Goal: Entertainment & Leisure: Consume media (video, audio)

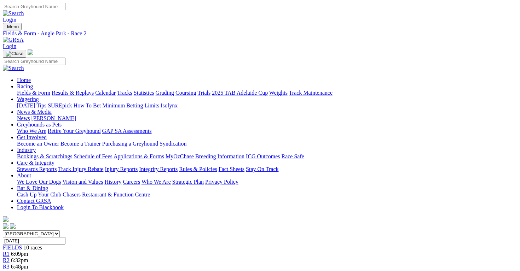
click at [10, 264] on link "R3" at bounding box center [6, 267] width 7 height 6
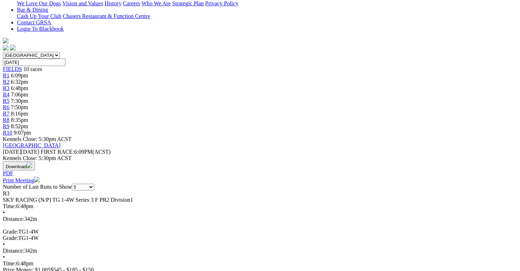
scroll to position [84, 0]
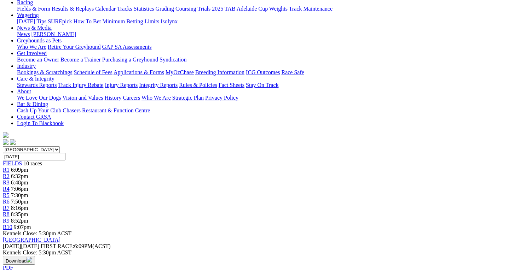
click at [28, 173] on span "6:32pm" at bounding box center [19, 176] width 17 height 6
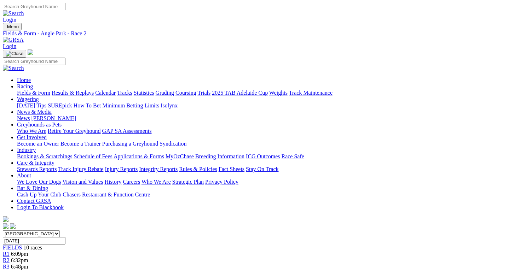
click at [10, 264] on link "R3" at bounding box center [6, 267] width 7 height 6
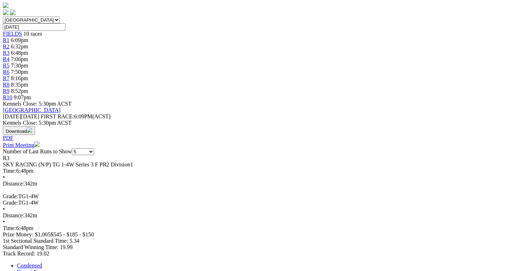
scroll to position [214, 0]
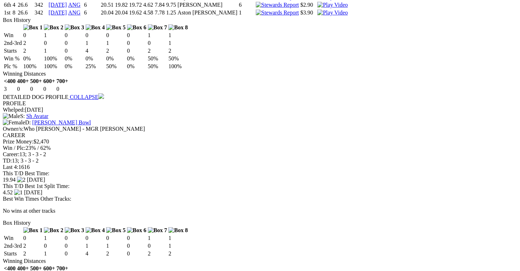
scroll to position [611, 0]
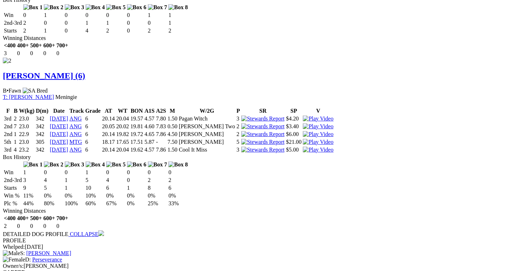
scroll to position [764, 0]
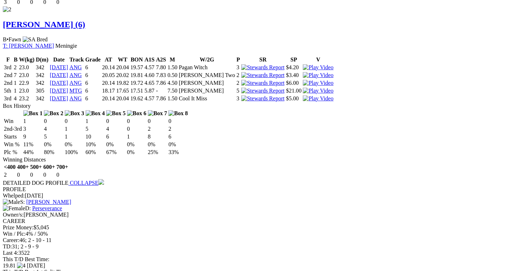
scroll to position [869, 0]
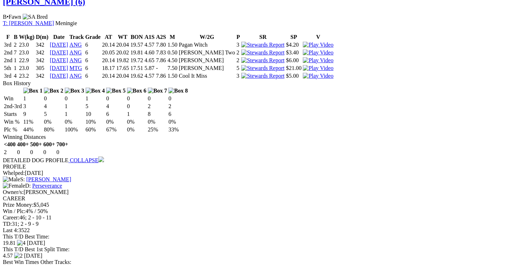
scroll to position [892, 0]
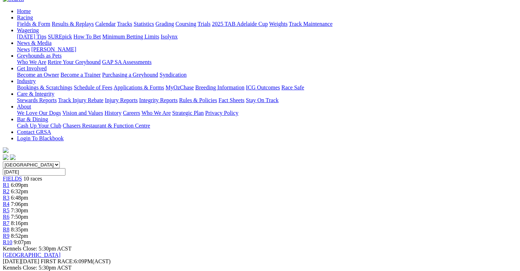
scroll to position [58, 0]
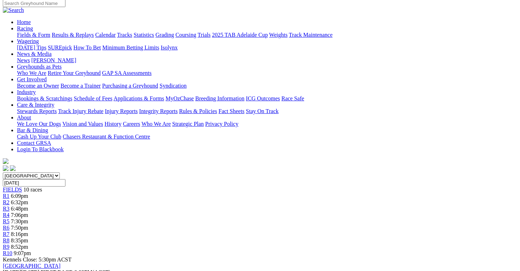
click at [242, 212] on div "R4 7:06pm" at bounding box center [260, 215] width 514 height 6
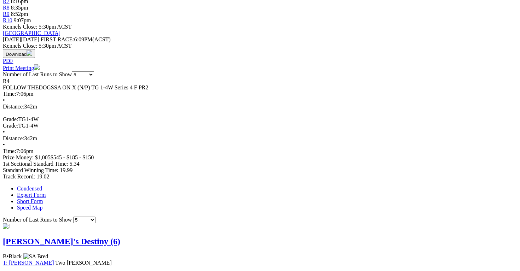
scroll to position [309, 0]
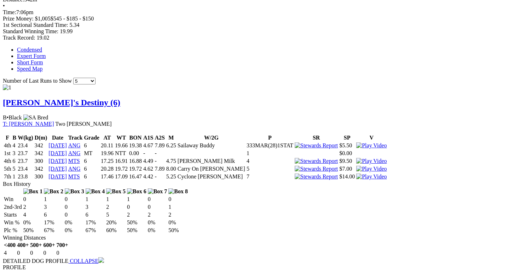
scroll to position [431, 0]
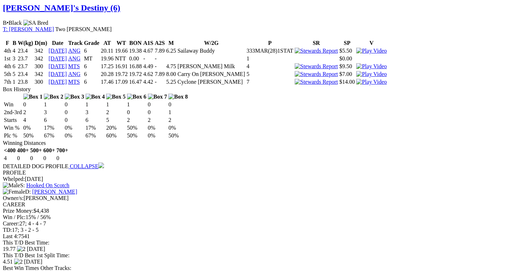
scroll to position [527, 0]
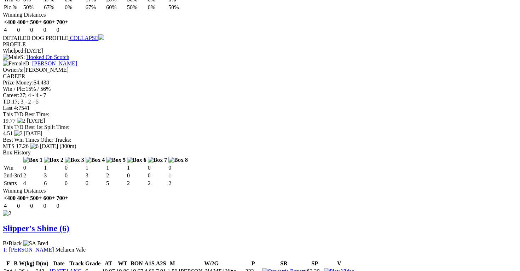
scroll to position [678, 0]
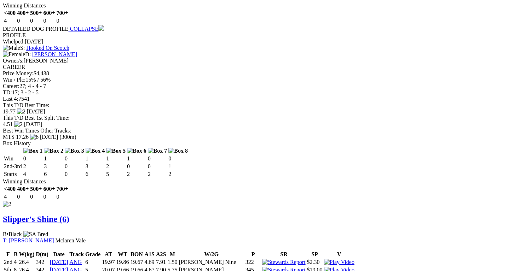
scroll to position [663, 0]
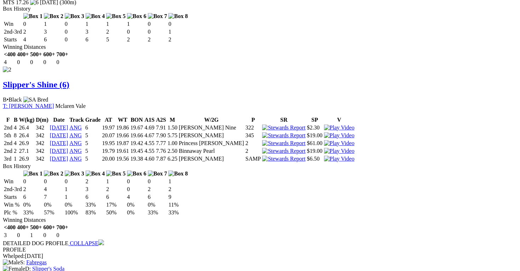
scroll to position [814, 0]
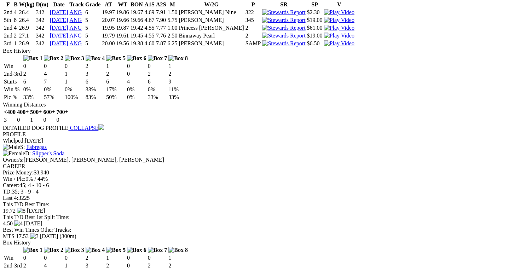
scroll to position [912, 0]
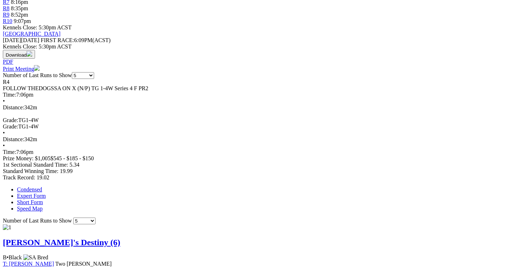
scroll to position [0, 0]
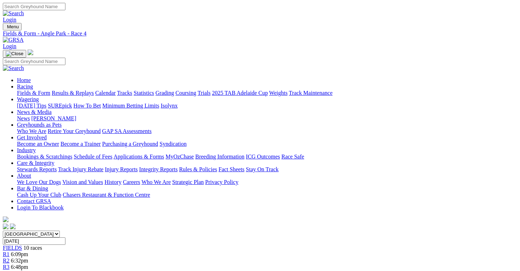
click at [242, 270] on div "R4 7:06pm" at bounding box center [260, 273] width 514 height 6
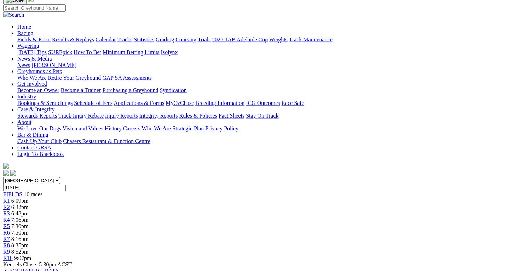
scroll to position [127, 0]
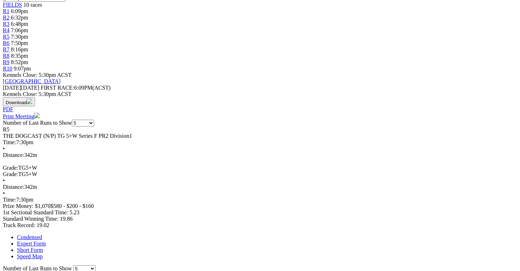
scroll to position [265, 0]
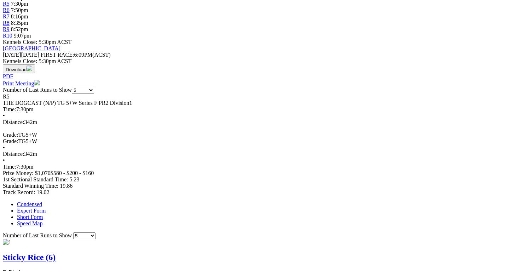
scroll to position [277, 0]
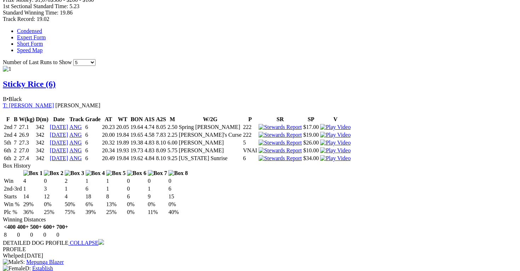
scroll to position [448, 0]
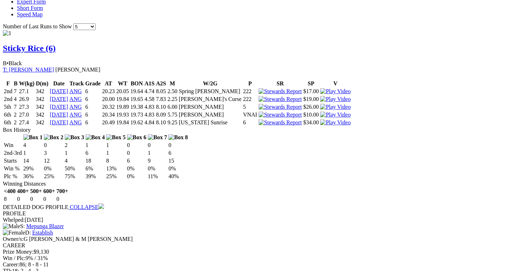
scroll to position [490, 0]
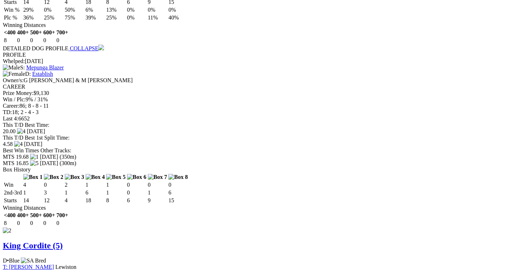
scroll to position [744, 0]
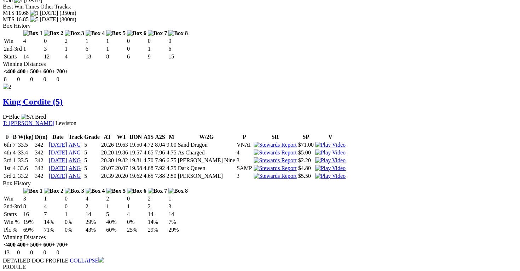
scroll to position [790, 0]
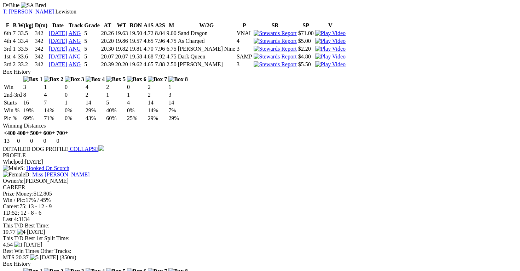
scroll to position [909, 0]
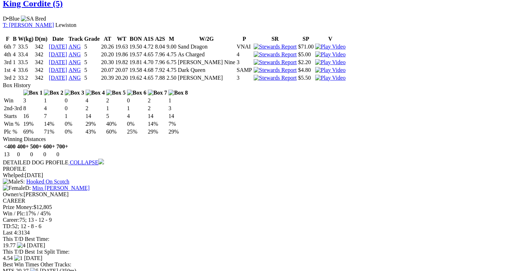
scroll to position [886, 0]
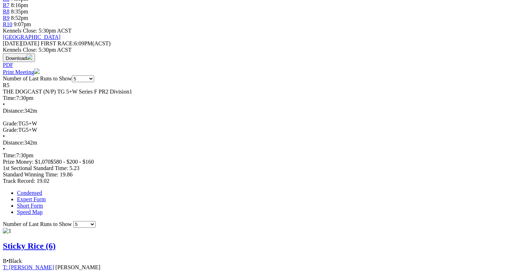
scroll to position [282, 0]
